Goal: Find specific page/section: Find specific page/section

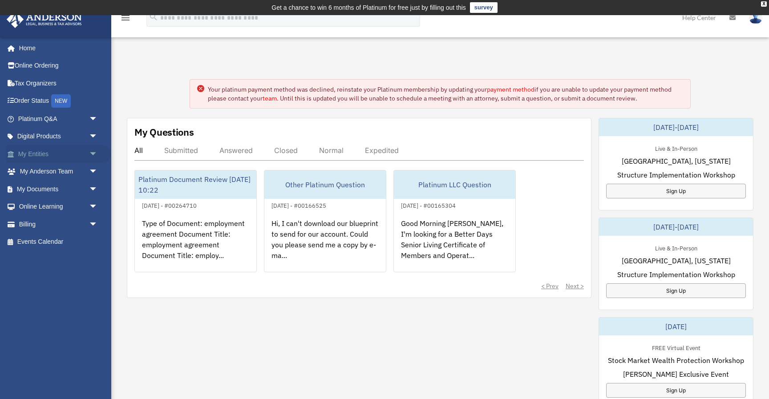
click at [43, 153] on link "My Entities arrow_drop_down" at bounding box center [58, 154] width 105 height 18
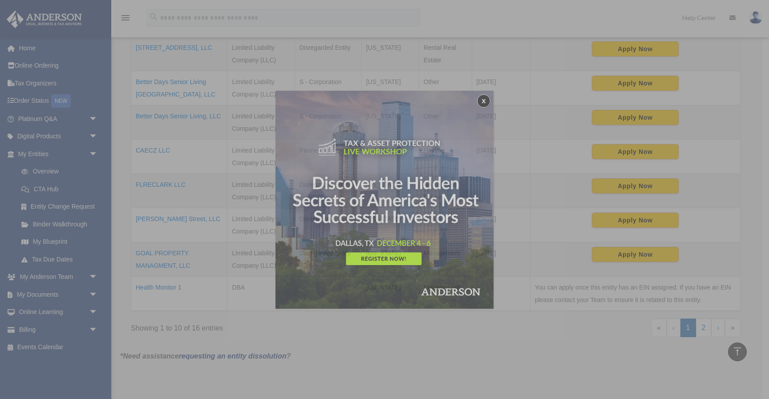
scroll to position [303, 0]
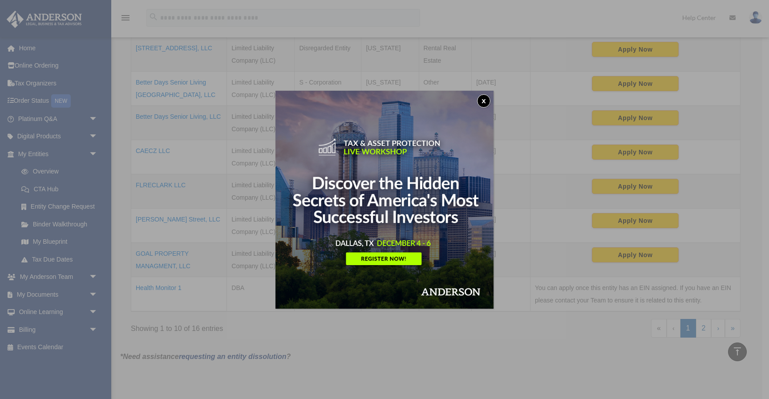
click at [487, 99] on button "x" at bounding box center [483, 100] width 13 height 13
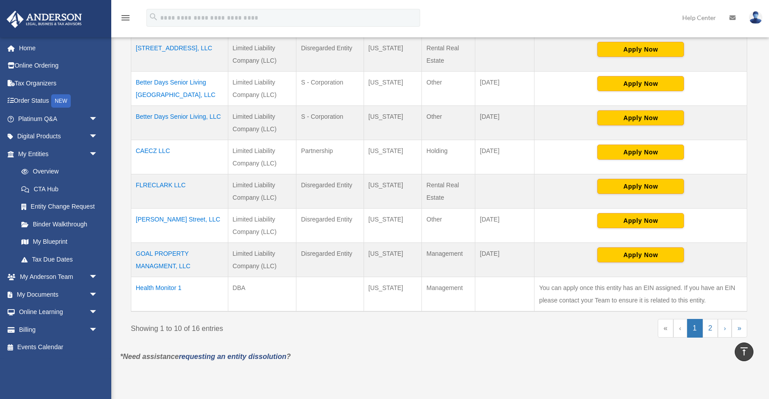
click at [154, 151] on td "CAECZ LLC" at bounding box center [179, 157] width 97 height 34
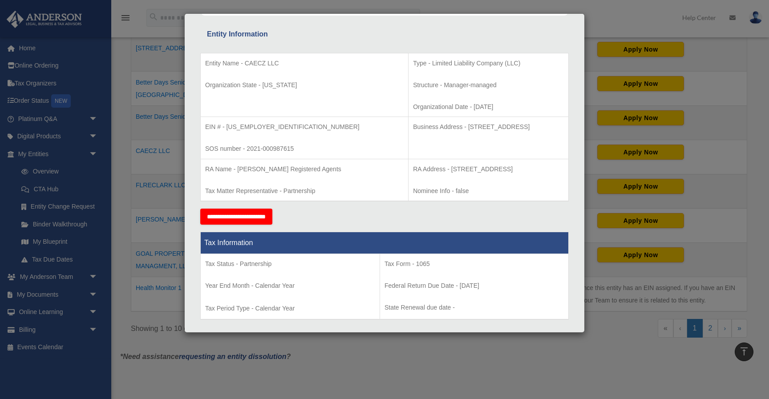
scroll to position [157, 0]
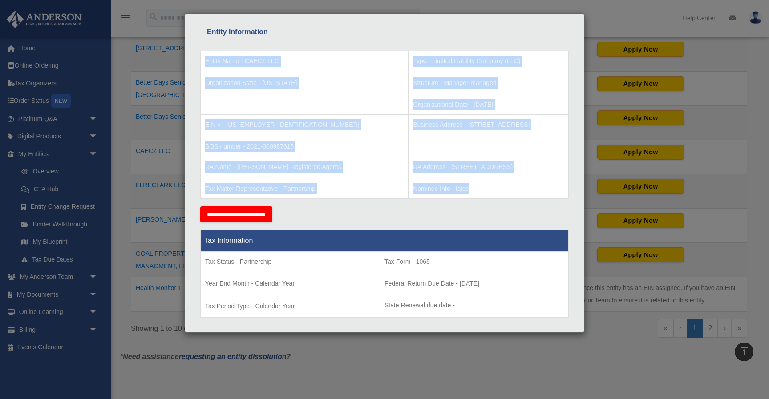
drag, startPoint x: 206, startPoint y: 58, endPoint x: 462, endPoint y: 197, distance: 291.4
click at [462, 197] on tbody "Entity Name - CAECZ LLC Organization State - [US_STATE] Type - Limited Liabilit…" at bounding box center [385, 125] width 368 height 148
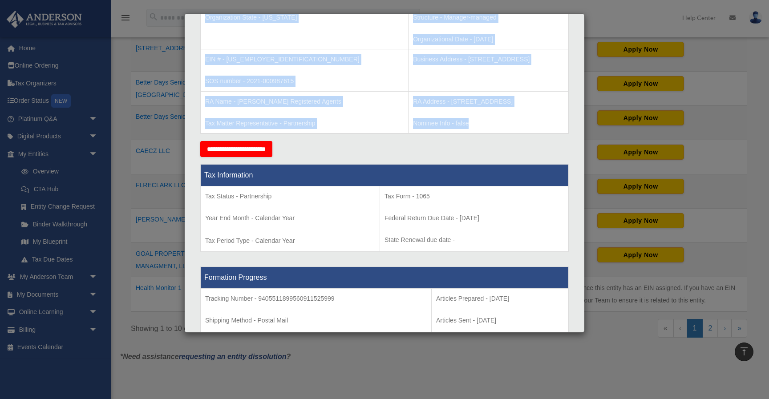
scroll to position [231, 0]
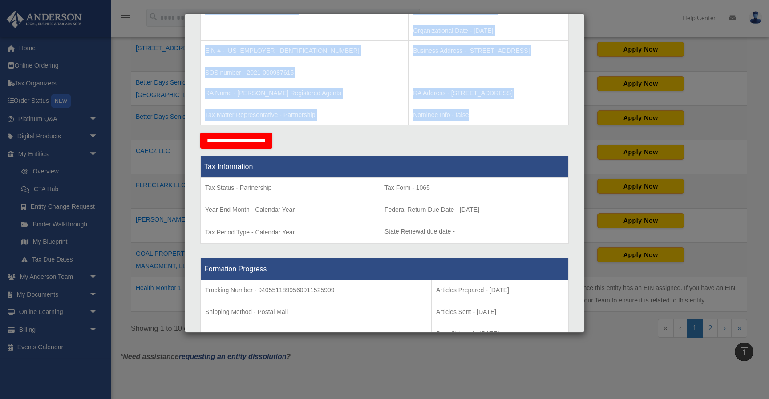
copy tbody "Entity Name - CAECZ LLC Organization State - [US_STATE] Type - Limited Liabilit…"
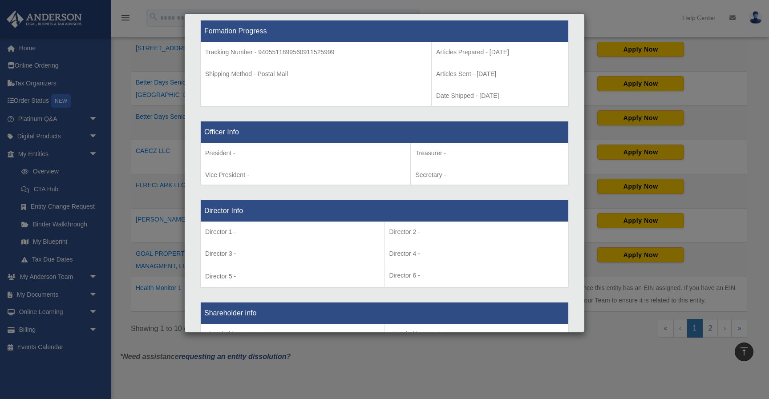
scroll to position [792, 0]
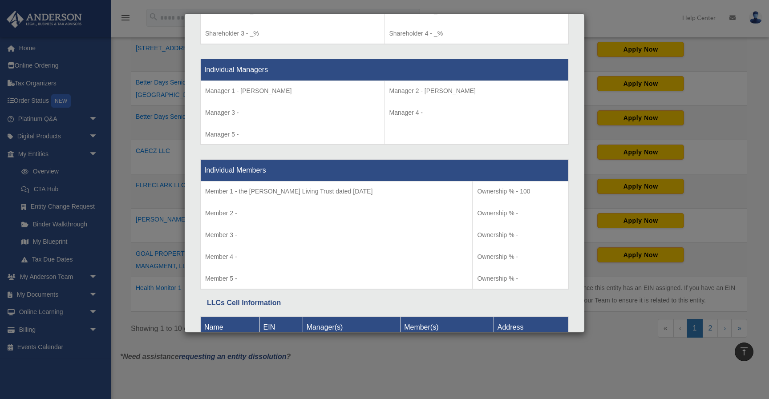
click at [420, 238] on p "Member 3 -" at bounding box center [336, 235] width 262 height 11
